Goal: Task Accomplishment & Management: Manage account settings

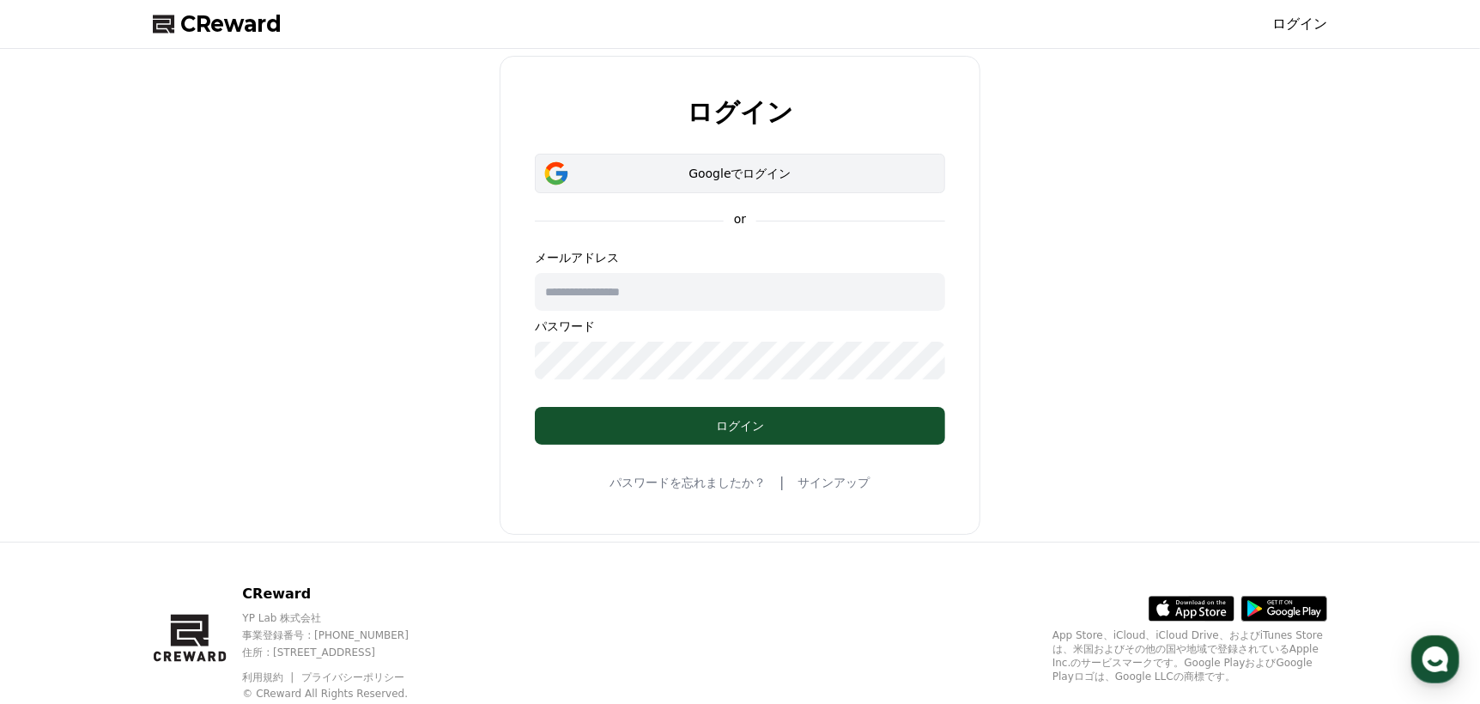
click at [797, 173] on div "Googleでログイン" at bounding box center [740, 173] width 361 height 17
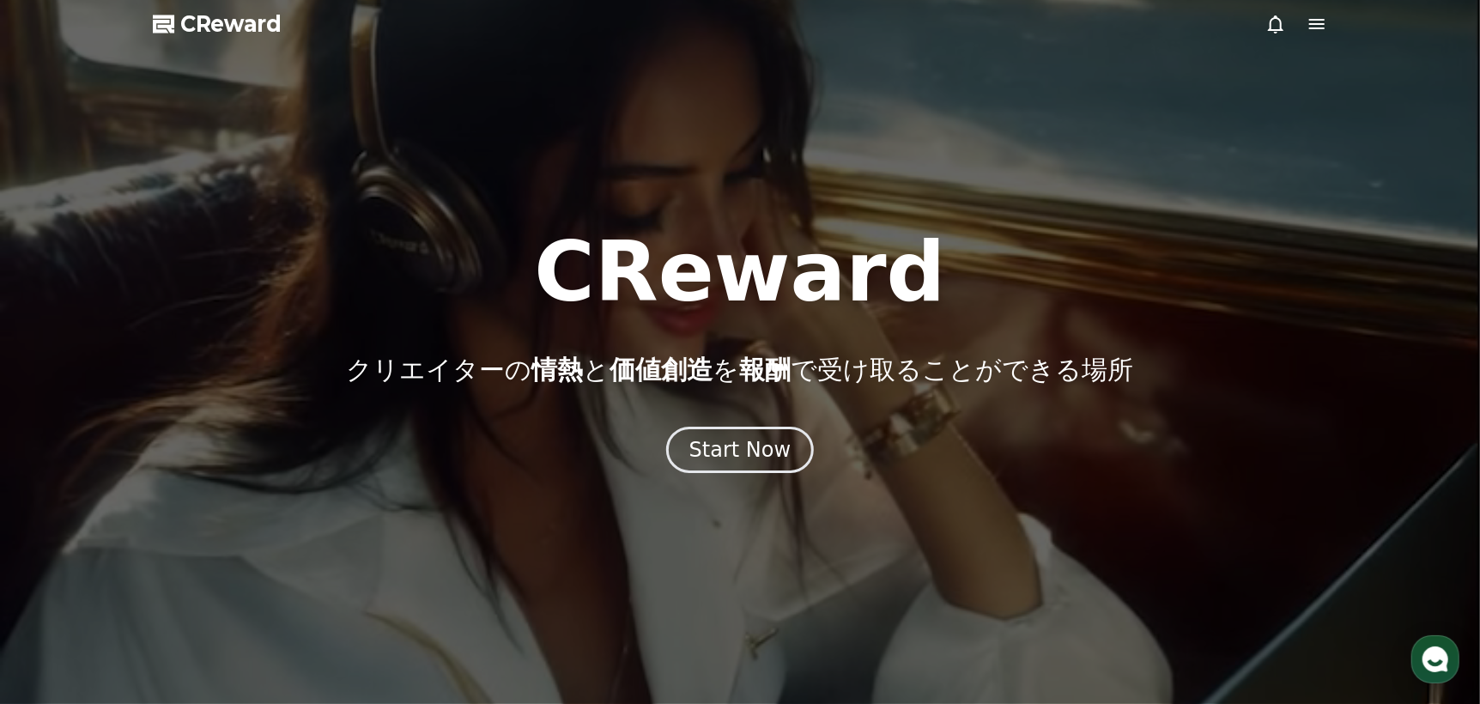
click at [1278, 20] on icon at bounding box center [1276, 24] width 21 height 21
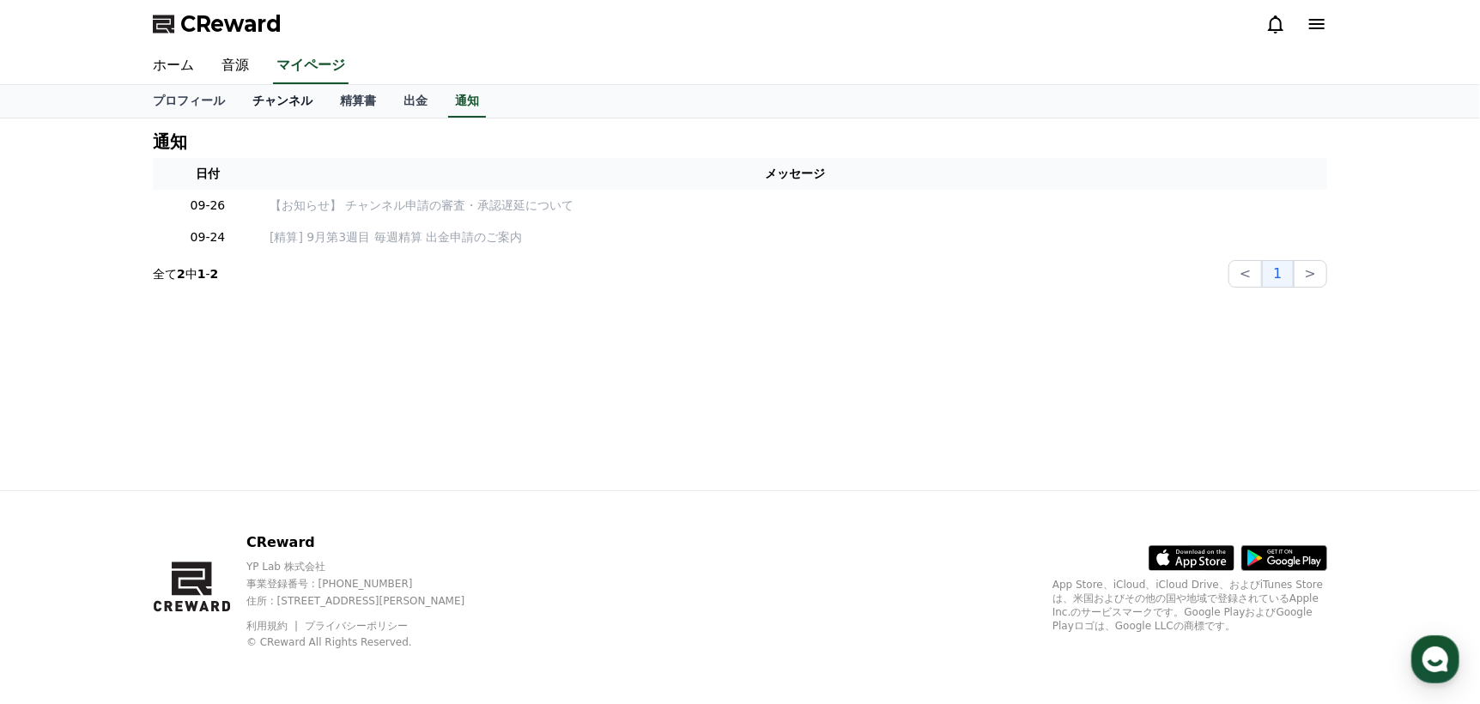
click at [246, 106] on link "チャンネル" at bounding box center [283, 101] width 88 height 33
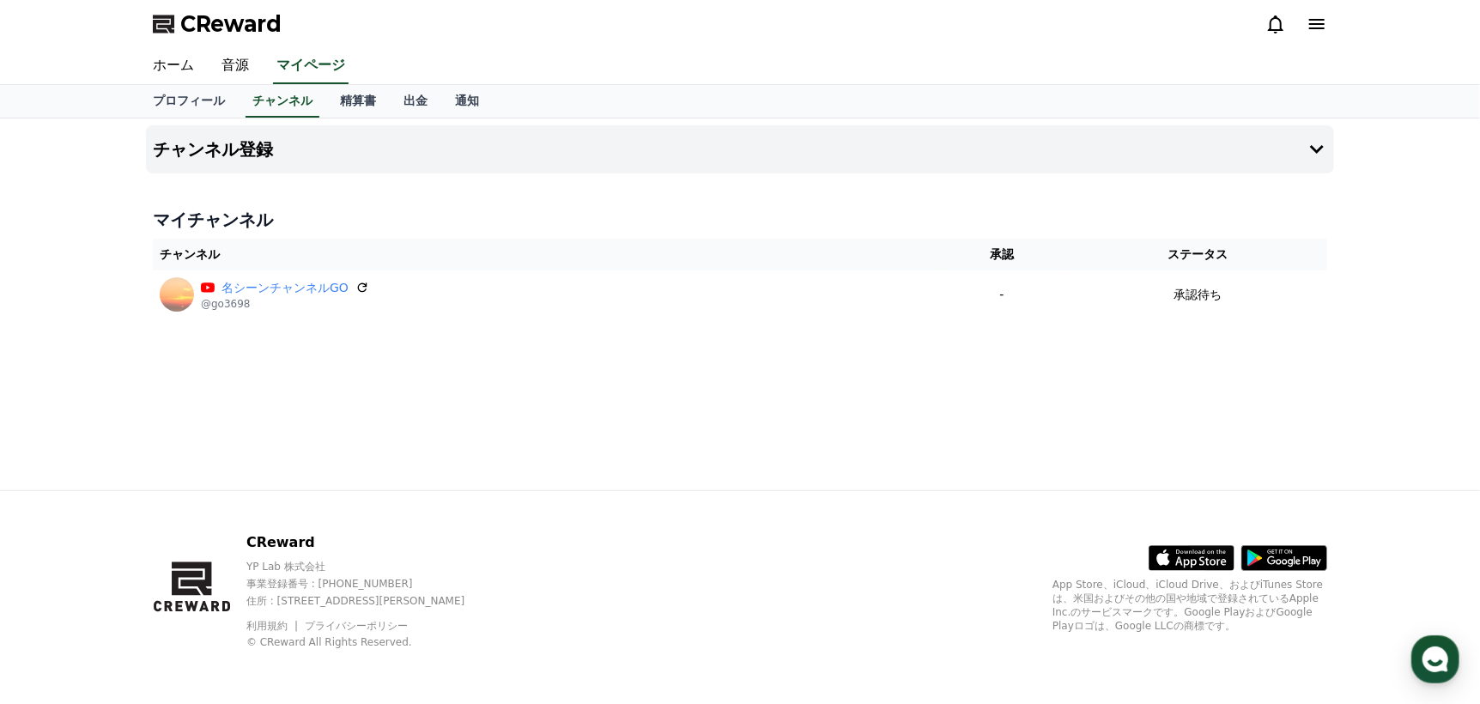
click at [1311, 22] on icon at bounding box center [1317, 24] width 21 height 21
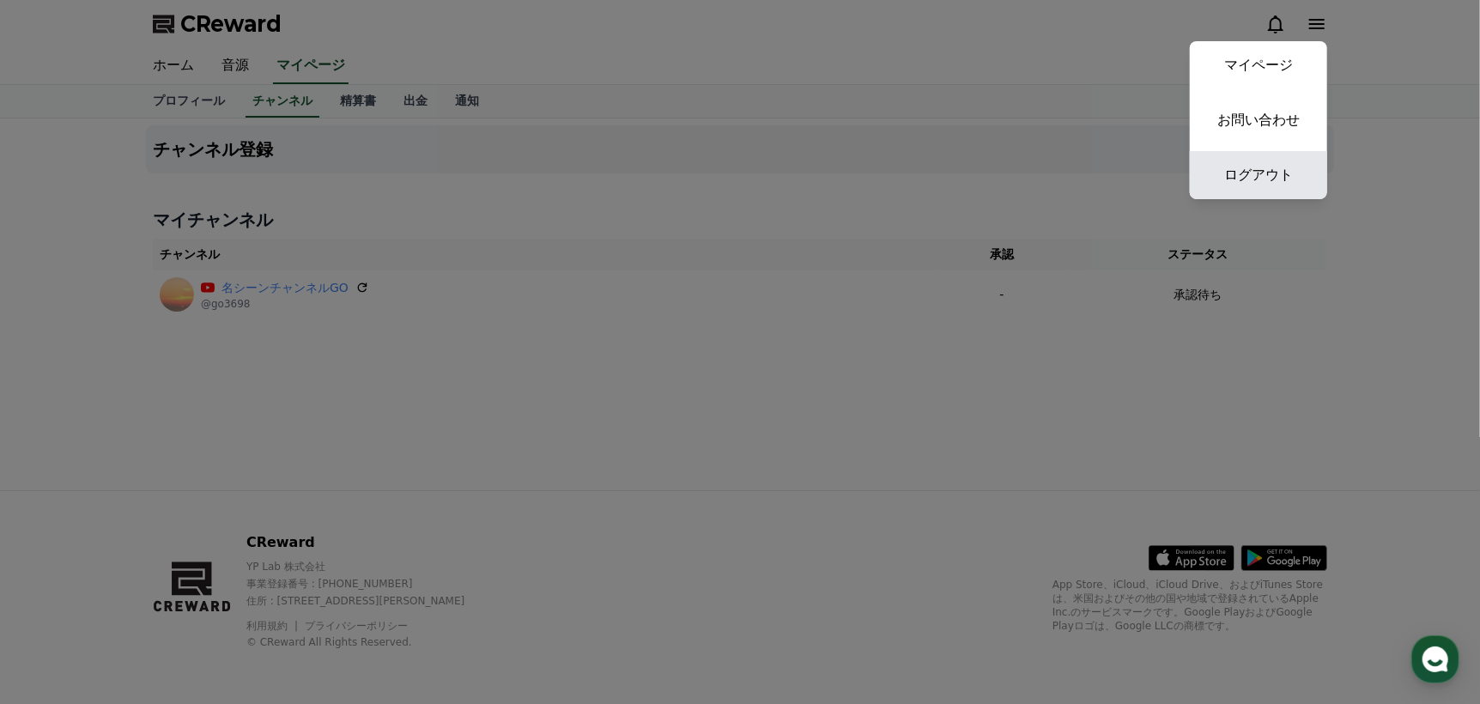
click at [1279, 158] on link "ログアウト" at bounding box center [1258, 175] width 137 height 48
